Goal: Task Accomplishment & Management: Complete application form

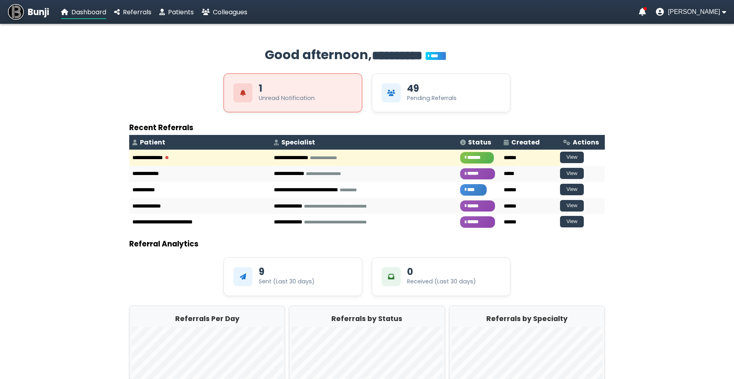
click at [132, 5] on div "Bunji Dashboard Referrals Patients Colleagues" at bounding box center [128, 12] width 240 height 16
click at [133, 12] on span "Referrals" at bounding box center [137, 12] width 29 height 9
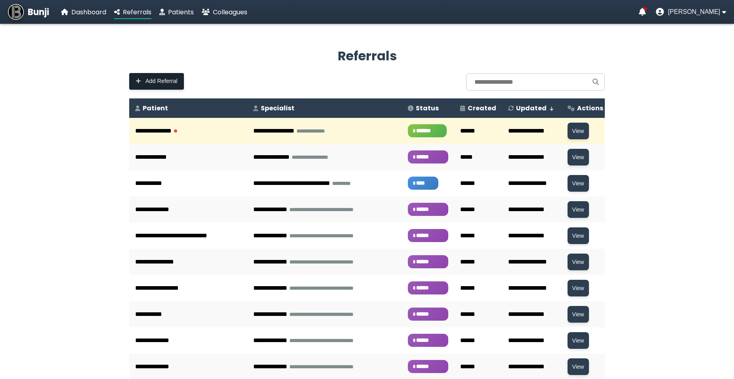
click at [172, 83] on span "Add Referral" at bounding box center [162, 81] width 32 height 7
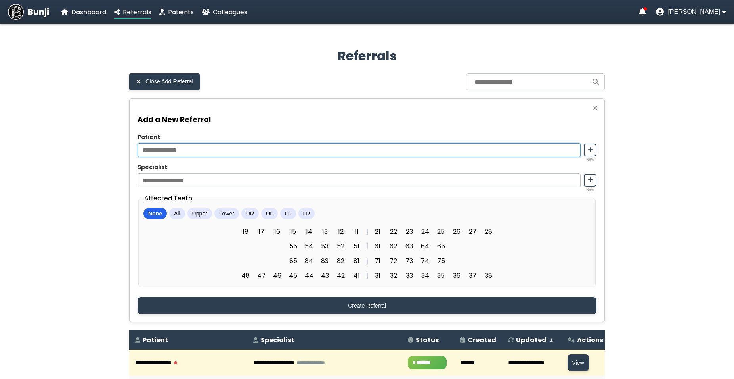
click at [183, 152] on input "Patient" at bounding box center [359, 150] width 443 height 14
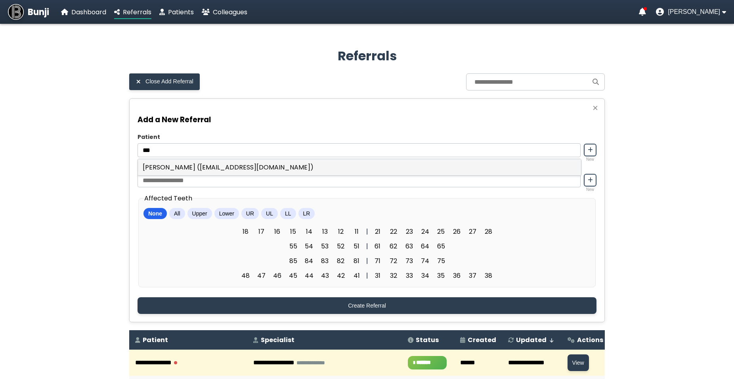
click at [206, 167] on div "[PERSON_NAME] ([EMAIL_ADDRESS][DOMAIN_NAME])" at bounding box center [359, 167] width 443 height 16
type input "**********"
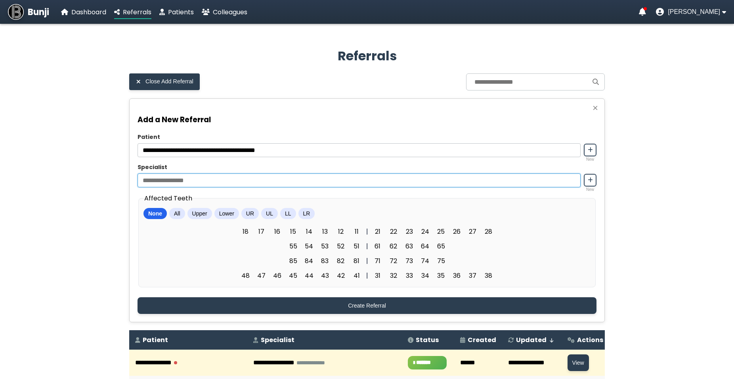
click at [177, 187] on input "Specialist" at bounding box center [359, 180] width 443 height 14
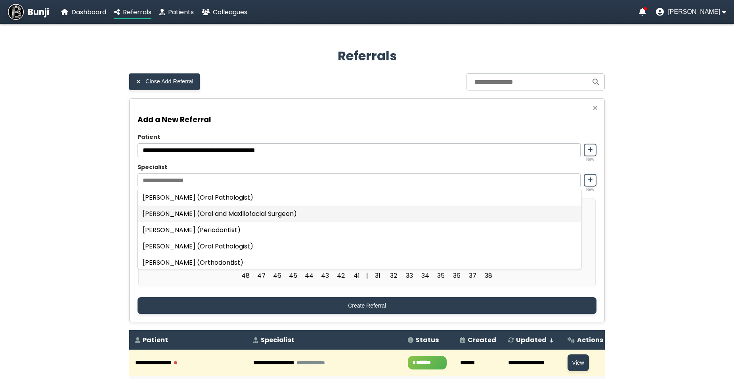
click at [175, 215] on div "[PERSON_NAME] (Oral and Maxillofacial Surgeon)" at bounding box center [359, 213] width 443 height 16
type input "**********"
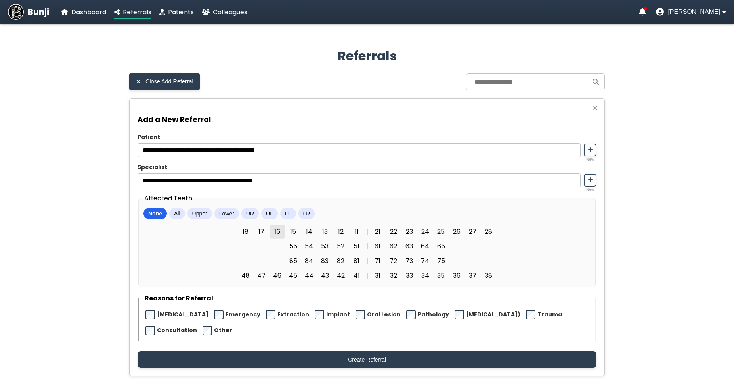
click at [280, 235] on span "16" at bounding box center [277, 231] width 15 height 14
click at [460, 279] on span "36" at bounding box center [457, 275] width 15 height 14
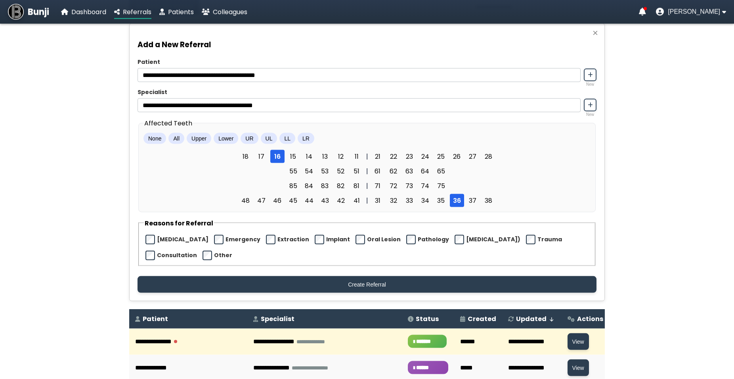
scroll to position [81, 0]
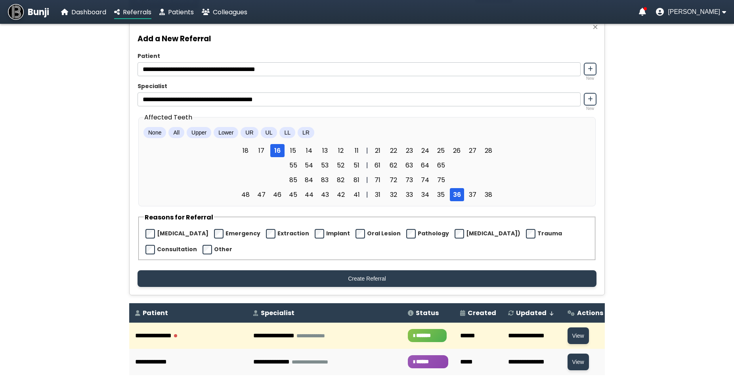
click at [264, 240] on div "Extraction" at bounding box center [286, 234] width 45 height 12
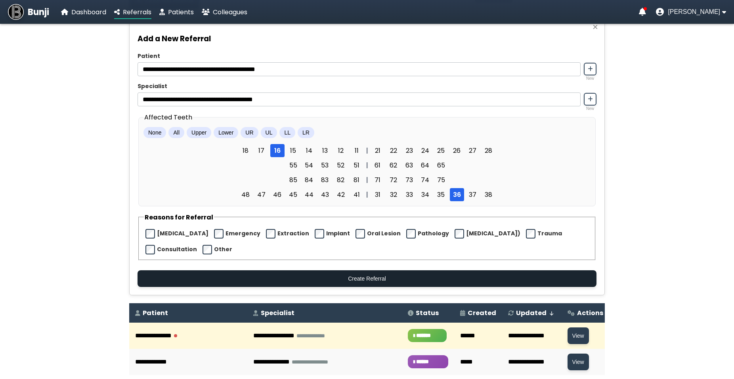
click at [274, 279] on button "Create Referral" at bounding box center [367, 278] width 459 height 17
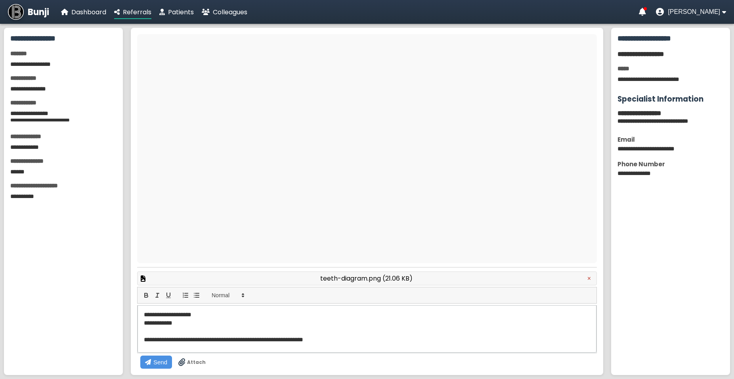
click at [185, 327] on p "**********" at bounding box center [334, 322] width 381 height 8
click at [276, 335] on p at bounding box center [367, 331] width 447 height 8
click at [206, 358] on span "Attach" at bounding box center [196, 361] width 19 height 7
click at [0, 0] on input "Attach" at bounding box center [0, 0] width 0 height 0
click at [161, 335] on p at bounding box center [367, 331] width 447 height 8
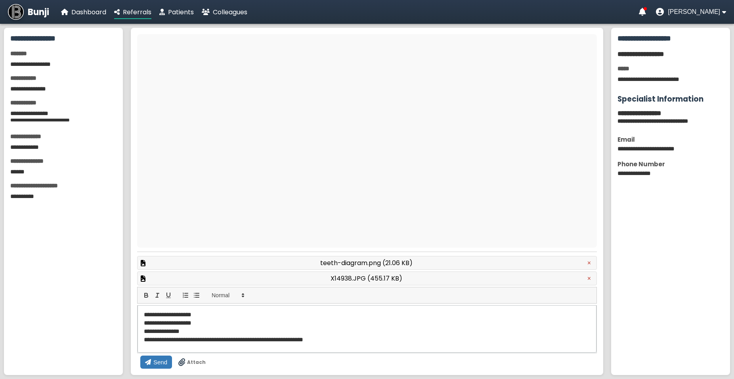
click at [167, 358] on span "Send" at bounding box center [160, 361] width 14 height 7
